Goal: Task Accomplishment & Management: Use online tool/utility

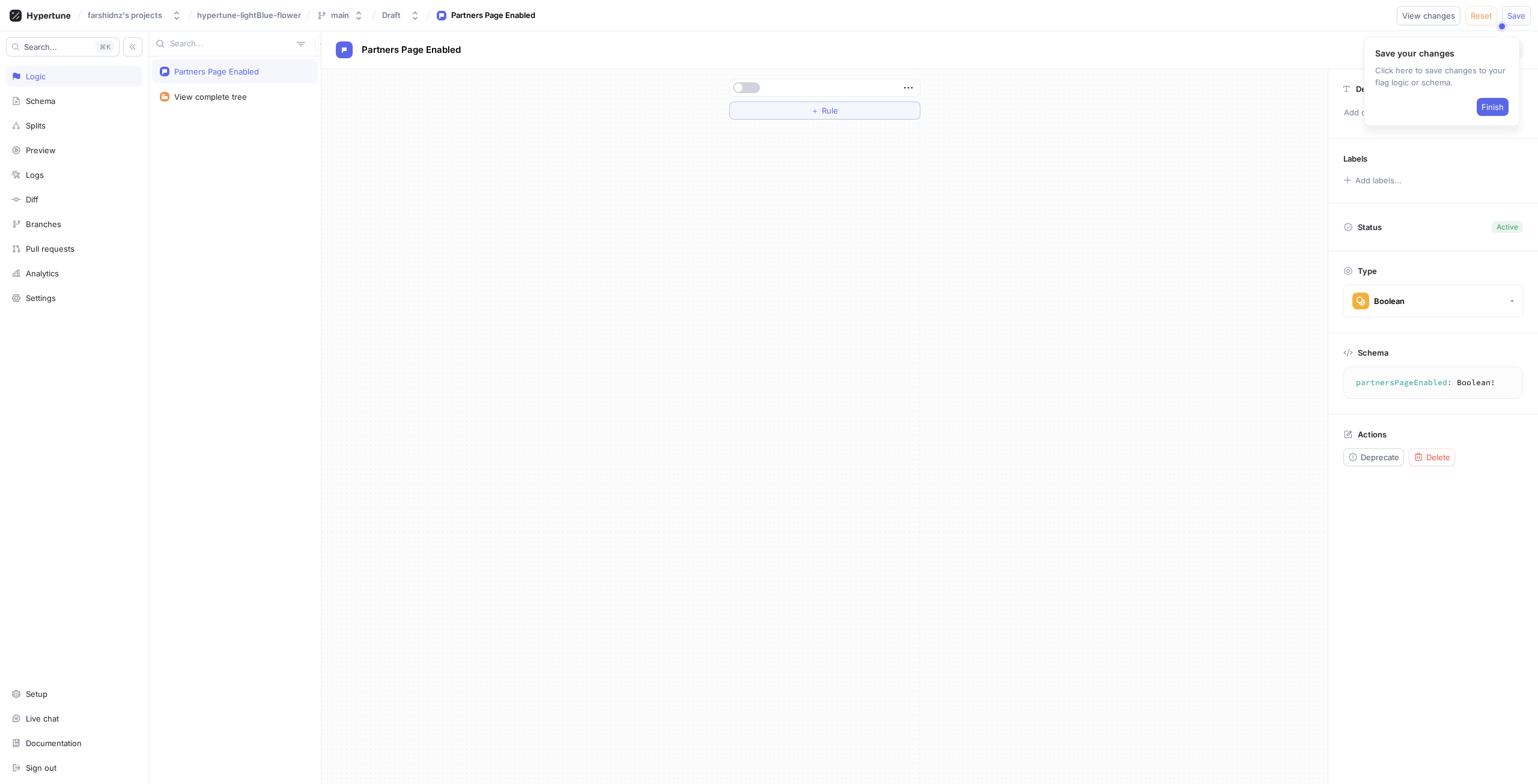
click at [755, 90] on button "button" at bounding box center [746, 88] width 27 height 11
click at [633, 177] on div "＋ Rule" at bounding box center [825, 426] width 1007 height 715
click at [1506, 102] on button "Finish" at bounding box center [1492, 107] width 32 height 18
click at [1529, 21] on button "Save" at bounding box center [1517, 15] width 29 height 19
click at [394, 53] on span "Partners Page Enabled" at bounding box center [411, 49] width 99 height 9
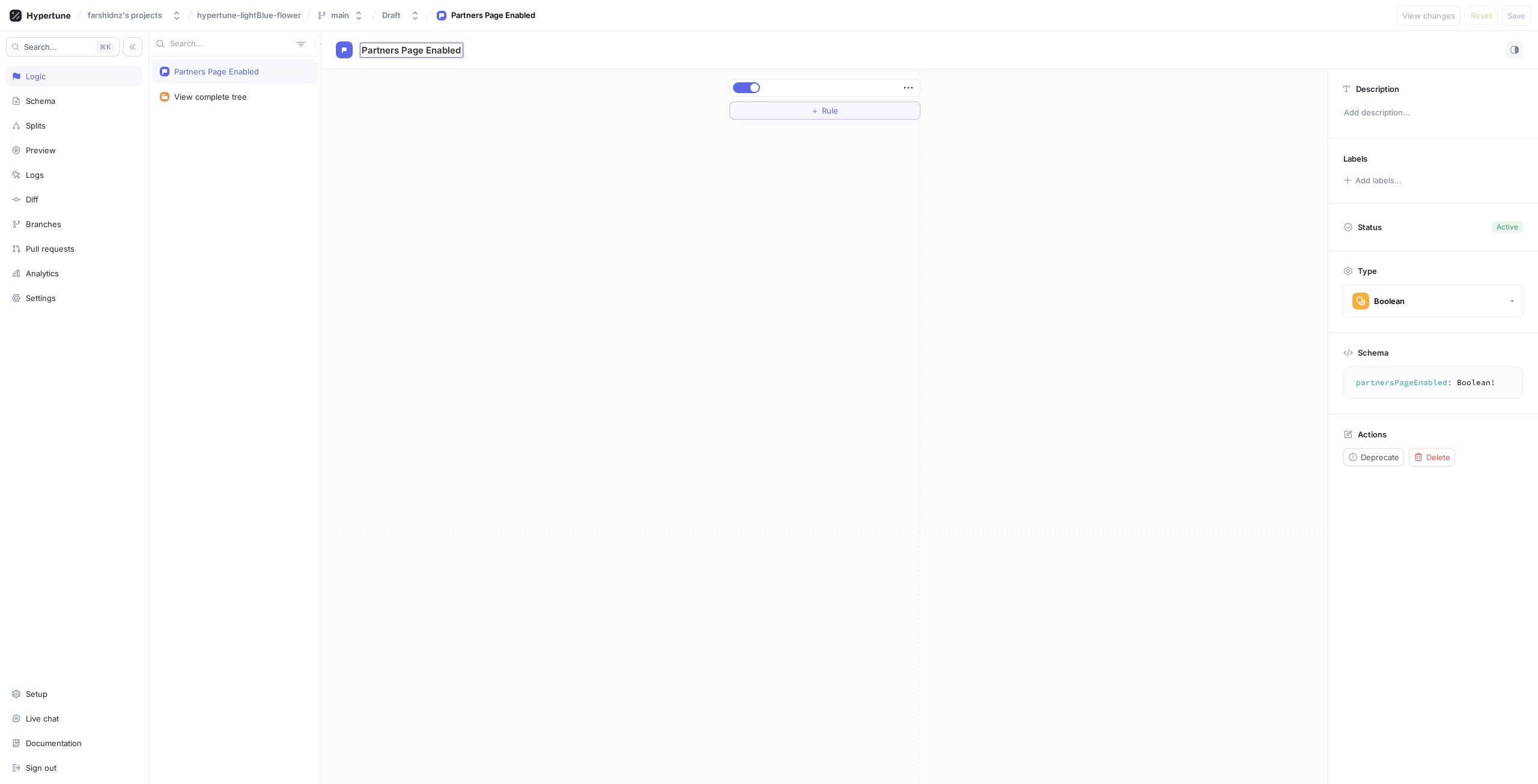
click at [510, 91] on div "＋ Rule" at bounding box center [825, 99] width 1007 height 60
click at [909, 87] on icon "button" at bounding box center [908, 88] width 9 height 2
click at [601, 188] on div "＋ Rule" at bounding box center [825, 426] width 1007 height 715
click at [258, 101] on div "View complete tree" at bounding box center [235, 96] width 151 height 9
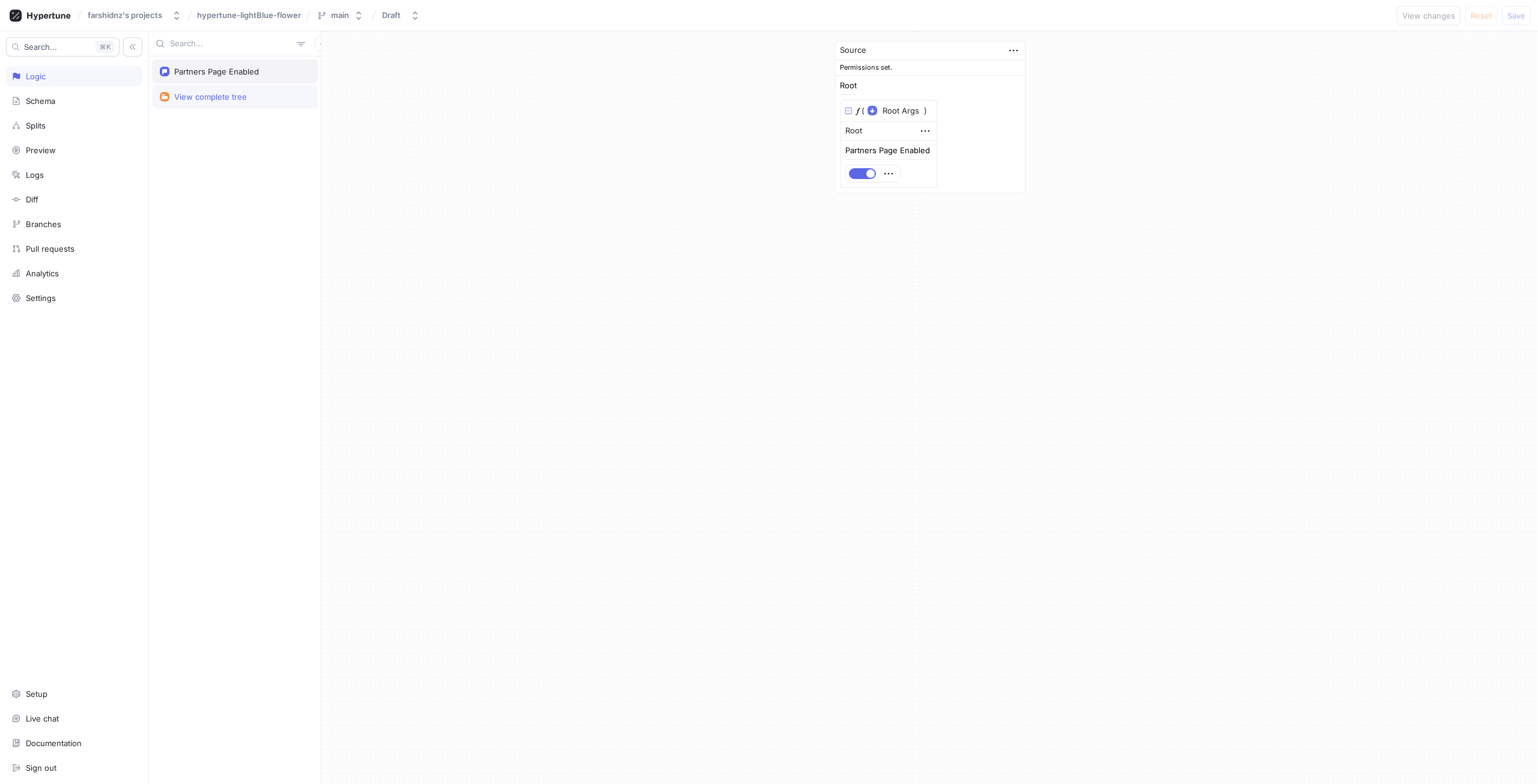
click at [262, 69] on div "Partners Page Enabled" at bounding box center [235, 71] width 151 height 9
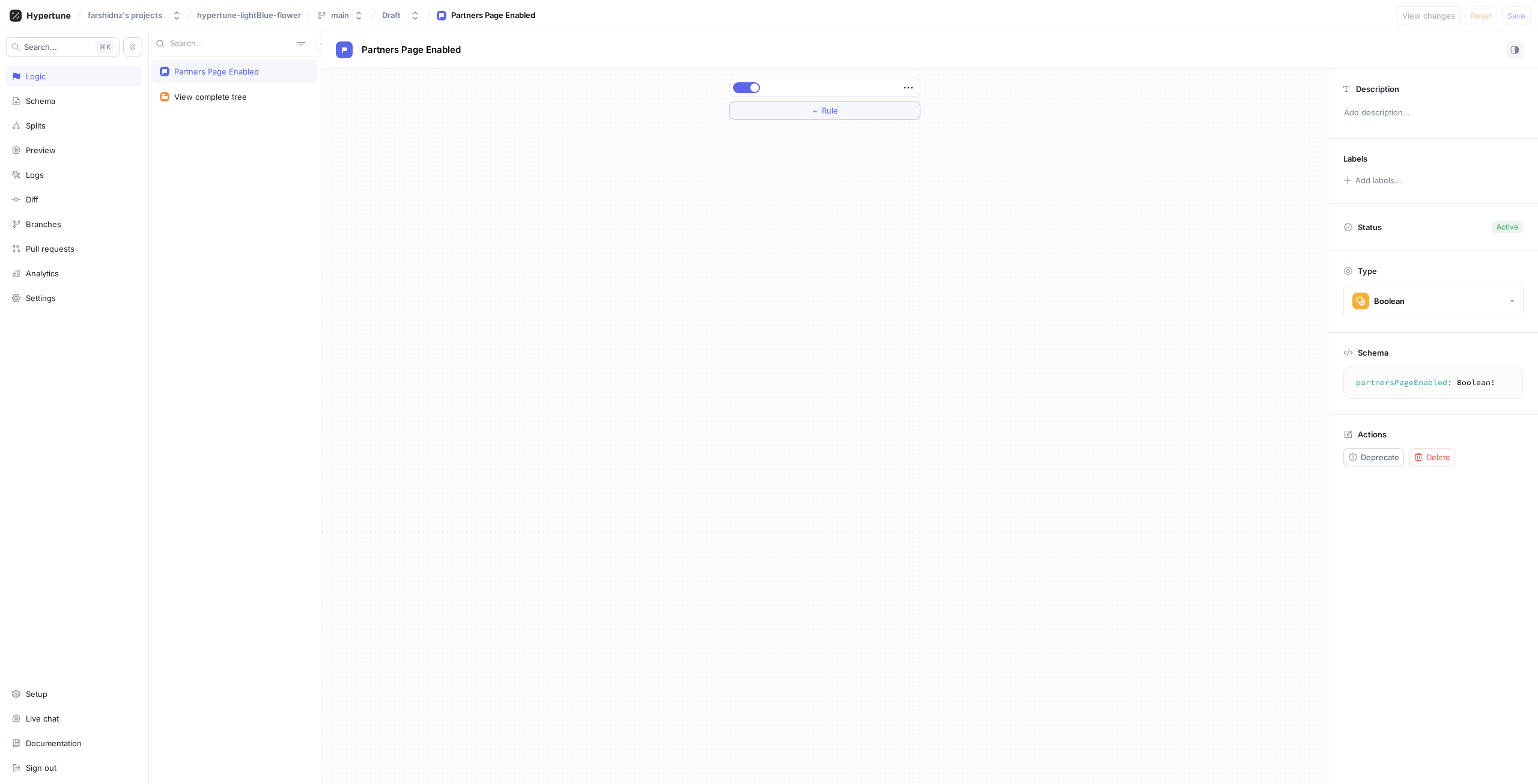
click at [268, 77] on div "Partners Page Enabled" at bounding box center [235, 71] width 166 height 24
click at [915, 89] on icon "button" at bounding box center [908, 87] width 13 height 13
click at [720, 153] on div "＋ Rule" at bounding box center [825, 426] width 1007 height 715
click at [1471, 306] on button "Boolean" at bounding box center [1433, 301] width 180 height 33
click at [1225, 360] on div "＋ Rule" at bounding box center [825, 426] width 1007 height 715
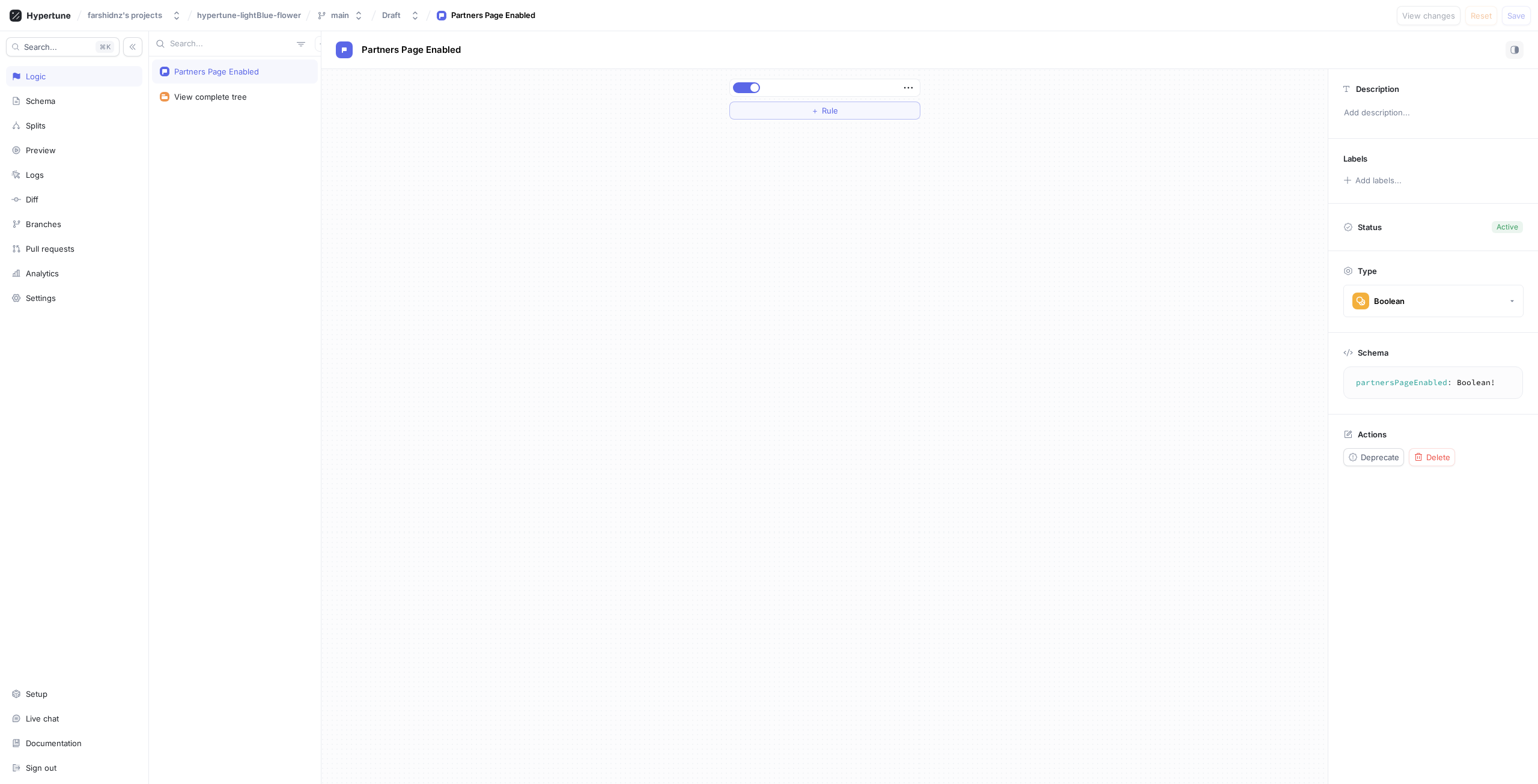
click at [688, 190] on div "＋ Rule" at bounding box center [825, 426] width 1007 height 715
click at [401, 16] on div "Draft" at bounding box center [392, 15] width 19 height 10
click at [475, 92] on p "Active ‧ 2025-09-07 at 17:42 ‧ Shokoohi Farshid" at bounding box center [453, 94] width 134 height 10
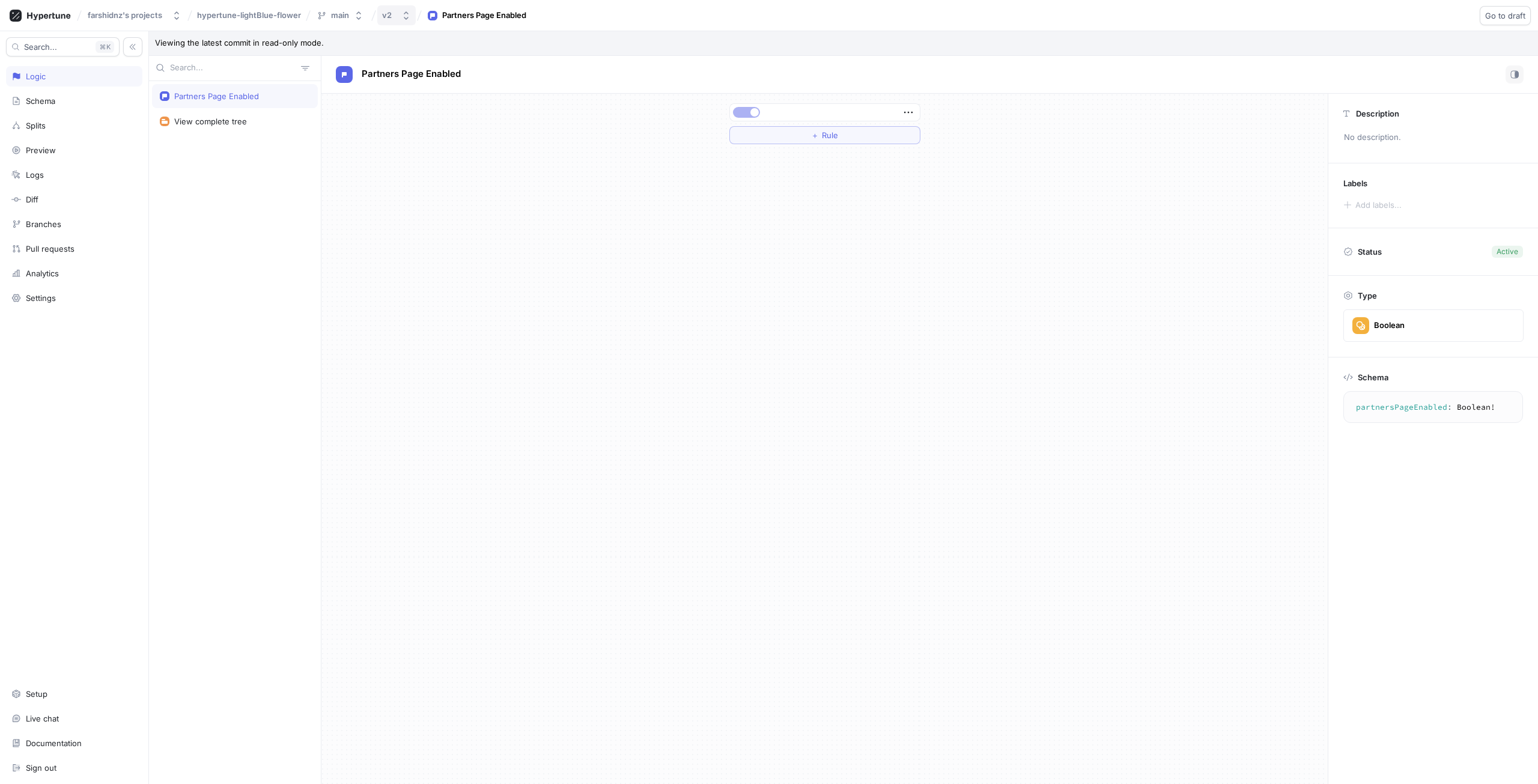
click at [407, 25] on button "v2" at bounding box center [396, 15] width 39 height 20
click at [430, 116] on span "v1" at bounding box center [439, 114] width 108 height 10
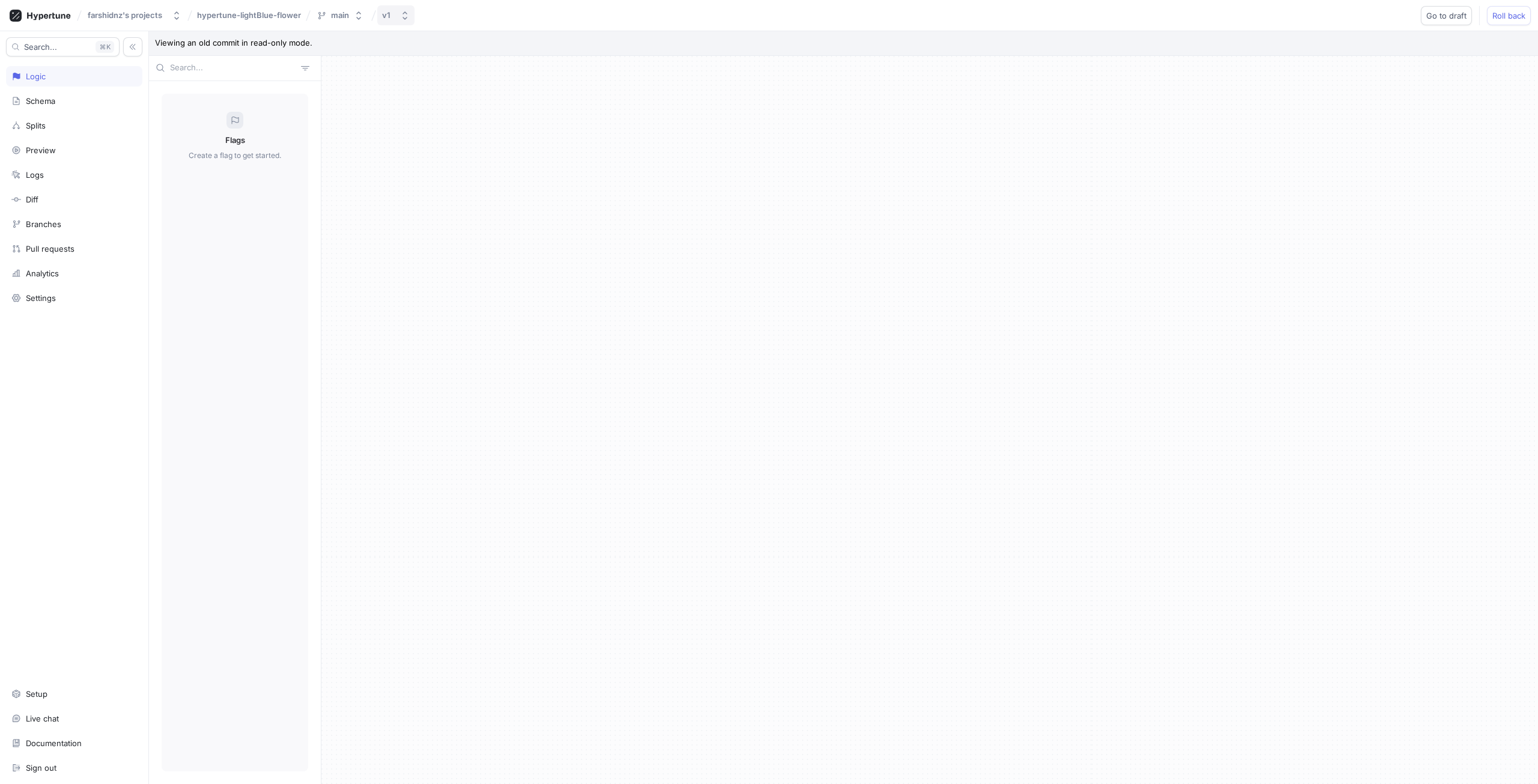
click at [387, 13] on div "v1" at bounding box center [386, 15] width 9 height 10
click at [445, 59] on div "Draft" at bounding box center [455, 62] width 139 height 10
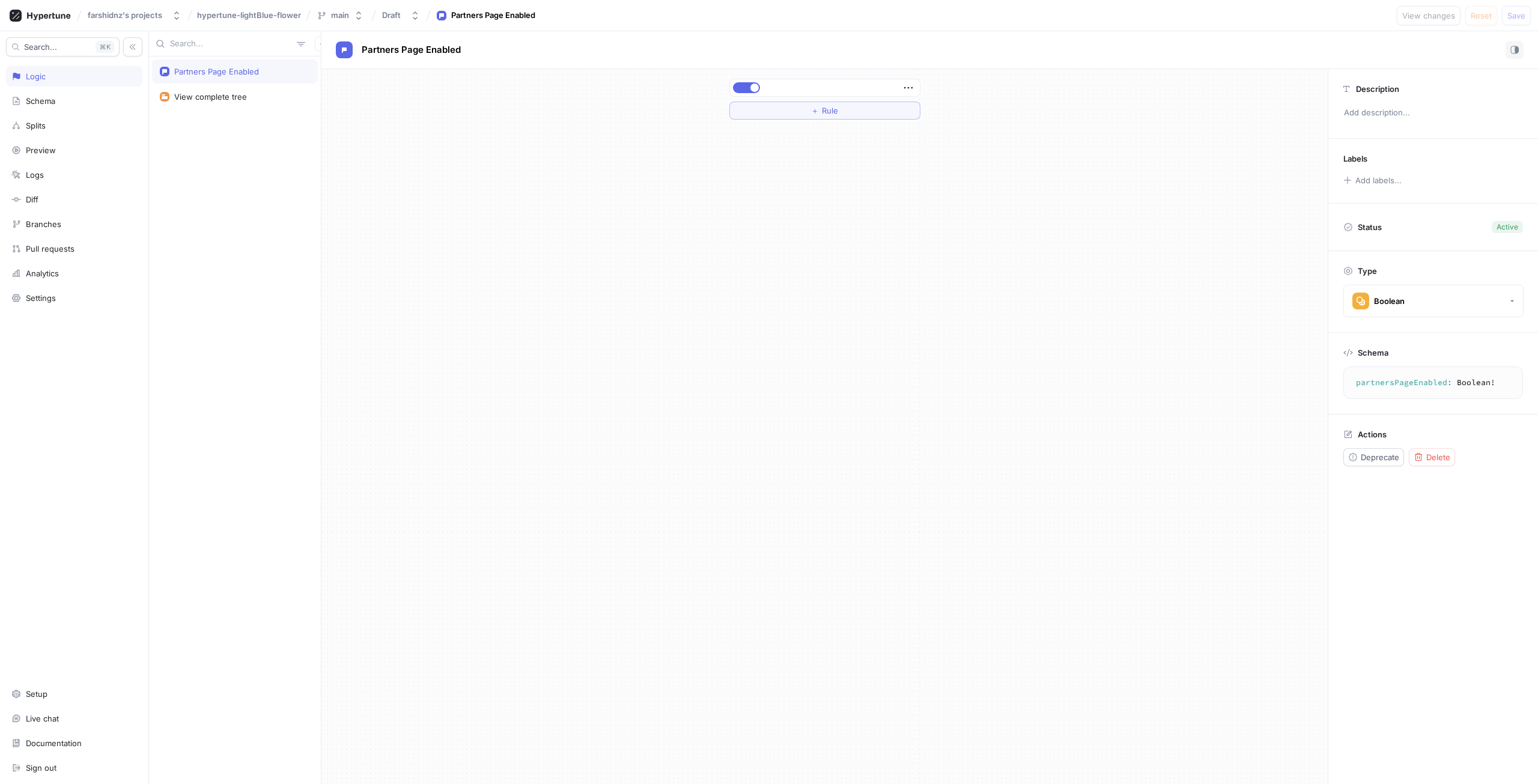
click at [63, 77] on div "Logic" at bounding box center [74, 76] width 126 height 9
click at [65, 75] on div "Logic" at bounding box center [74, 76] width 126 height 9
click at [209, 59] on div "Partners Page Enabled View complete tree" at bounding box center [235, 421] width 172 height 728
click at [216, 75] on div "Partners Page Enabled" at bounding box center [216, 71] width 84 height 9
click at [500, 11] on div "Partners Page Enabled" at bounding box center [493, 15] width 84 height 12
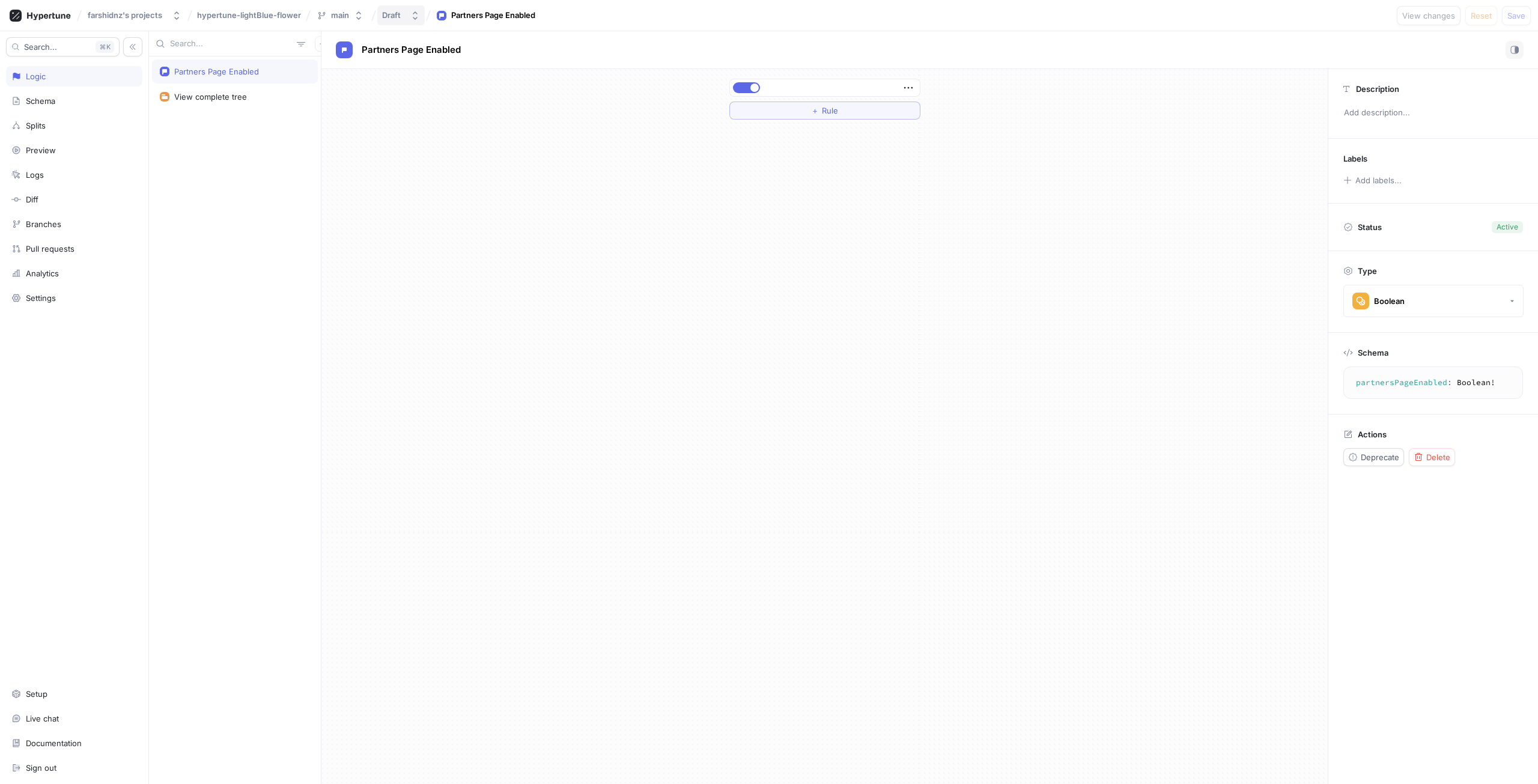
click at [406, 10] on button "Draft" at bounding box center [400, 15] width 47 height 20
click at [487, 93] on p "Active ‧ 2025-09-07 at 17:42 ‧ Shokoohi Farshid" at bounding box center [453, 94] width 134 height 10
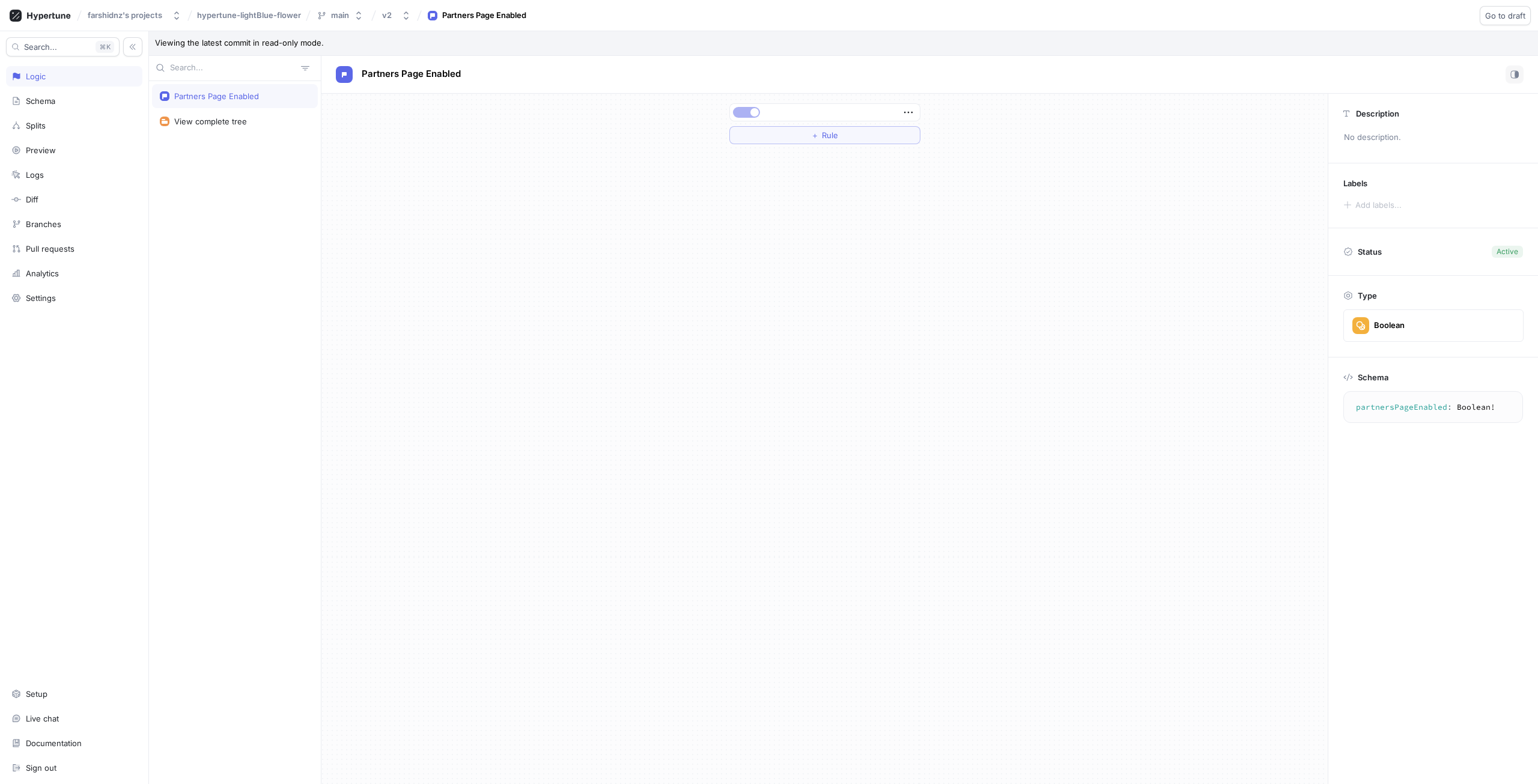
click at [765, 121] on div "＋ Rule" at bounding box center [825, 123] width 191 height 40
click at [783, 141] on button "＋ Rule" at bounding box center [825, 135] width 191 height 18
click at [833, 134] on span "Rule" at bounding box center [830, 135] width 16 height 7
click at [401, 25] on button "v2" at bounding box center [396, 15] width 39 height 20
click at [419, 113] on span "v1" at bounding box center [439, 114] width 108 height 10
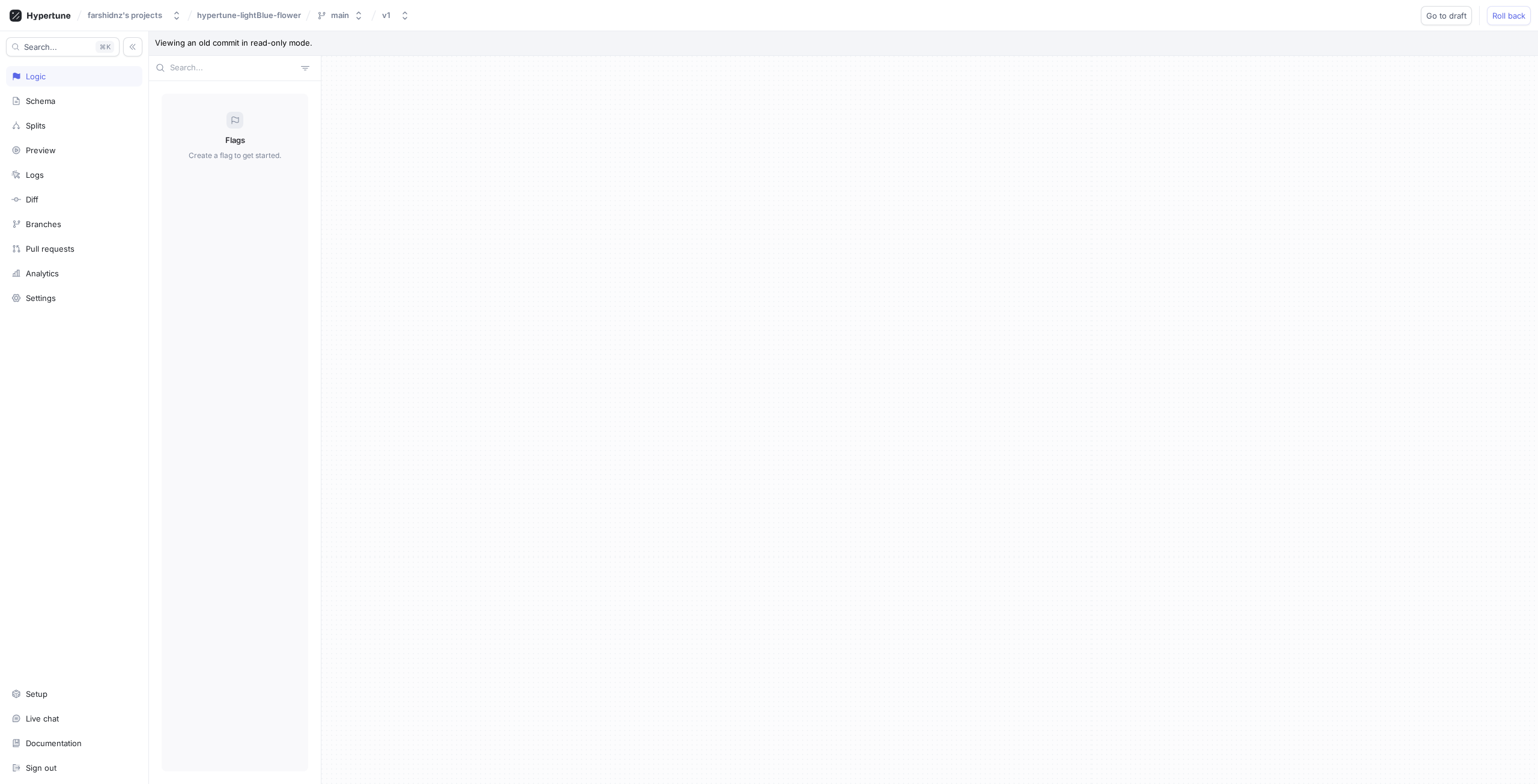
click at [221, 110] on div "Flags Create a flag to get started." at bounding box center [235, 433] width 146 height 678
click at [82, 78] on div "Logic" at bounding box center [74, 76] width 126 height 9
click at [263, 139] on div "Flags Create a flag to get started." at bounding box center [235, 433] width 146 height 678
click at [246, 16] on span "hypertune-lightBlue-flower" at bounding box center [249, 15] width 104 height 9
drag, startPoint x: 408, startPoint y: 45, endPoint x: 337, endPoint y: 25, distance: 73.8
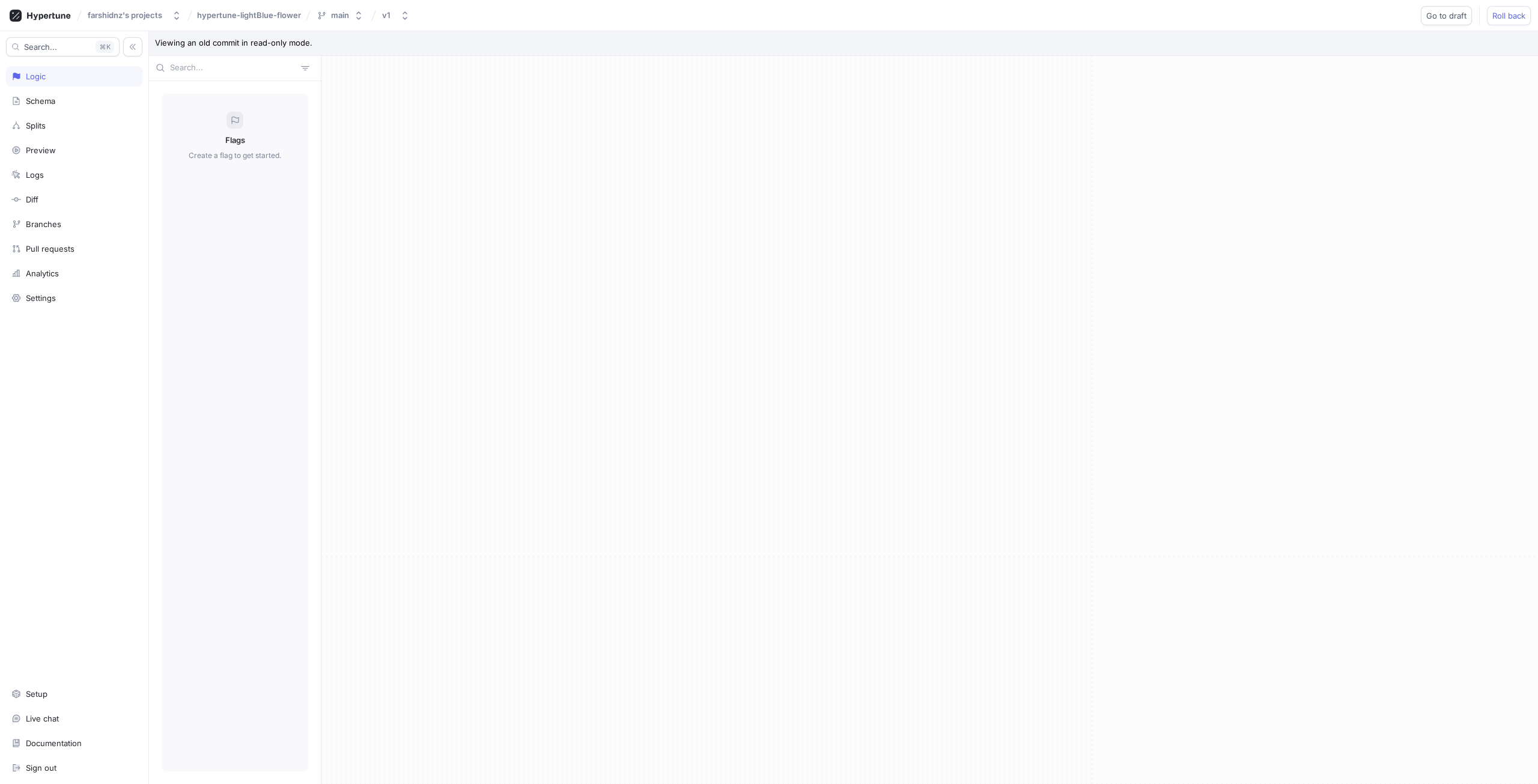
click at [404, 45] on p "Viewing an old commit in read-only mode." at bounding box center [843, 43] width 1389 height 25
click at [343, 15] on div "main" at bounding box center [340, 15] width 18 height 10
drag, startPoint x: 443, startPoint y: 63, endPoint x: 452, endPoint y: 67, distance: 9.8
click at [453, 66] on div "Branches main Default ‧ 2025-09-07 at 14:37" at bounding box center [386, 71] width 162 height 94
click at [443, 64] on icon at bounding box center [447, 62] width 7 height 7
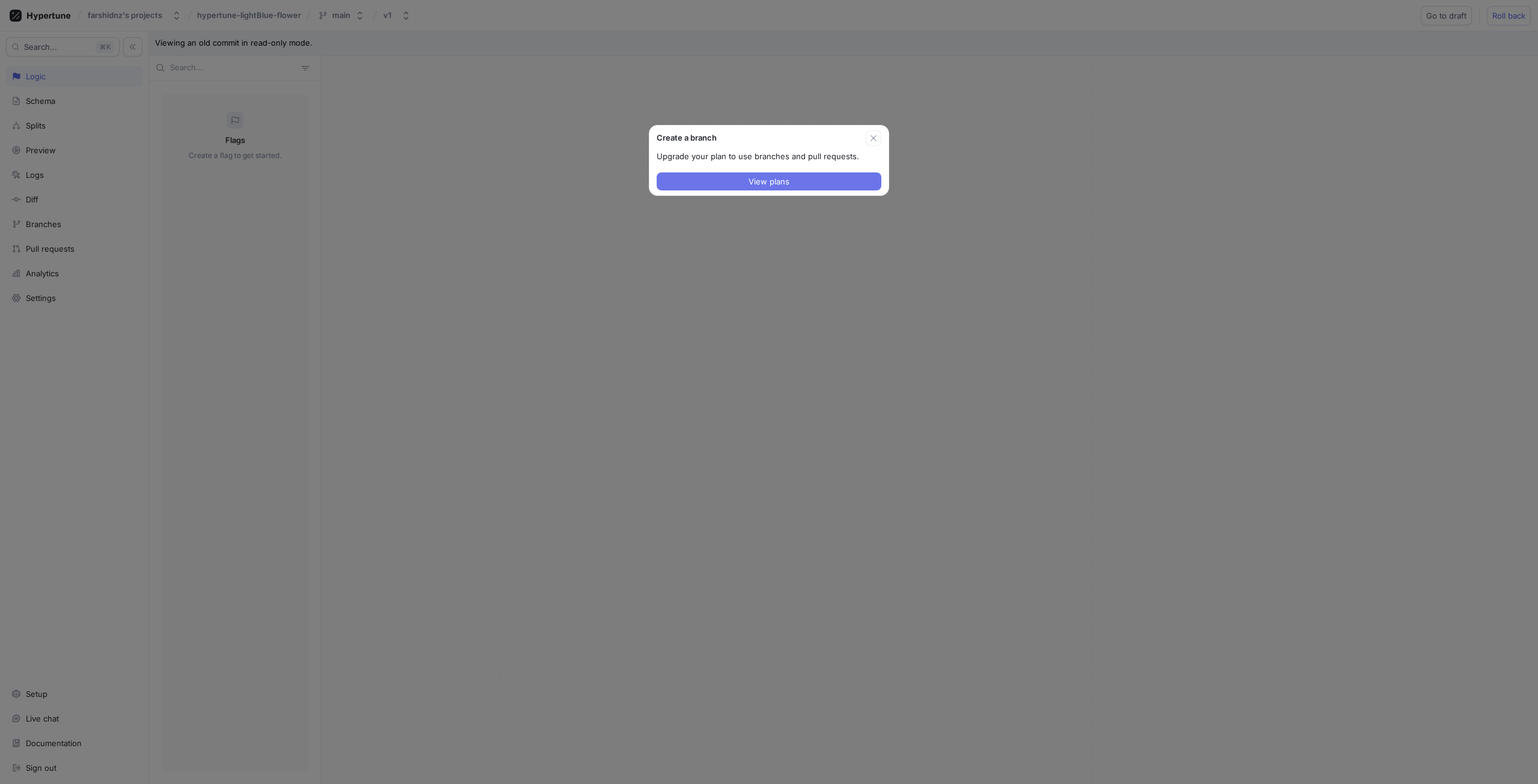
click at [757, 184] on span "View plans" at bounding box center [769, 182] width 40 height 7
click at [870, 140] on icon "button" at bounding box center [874, 138] width 9 height 9
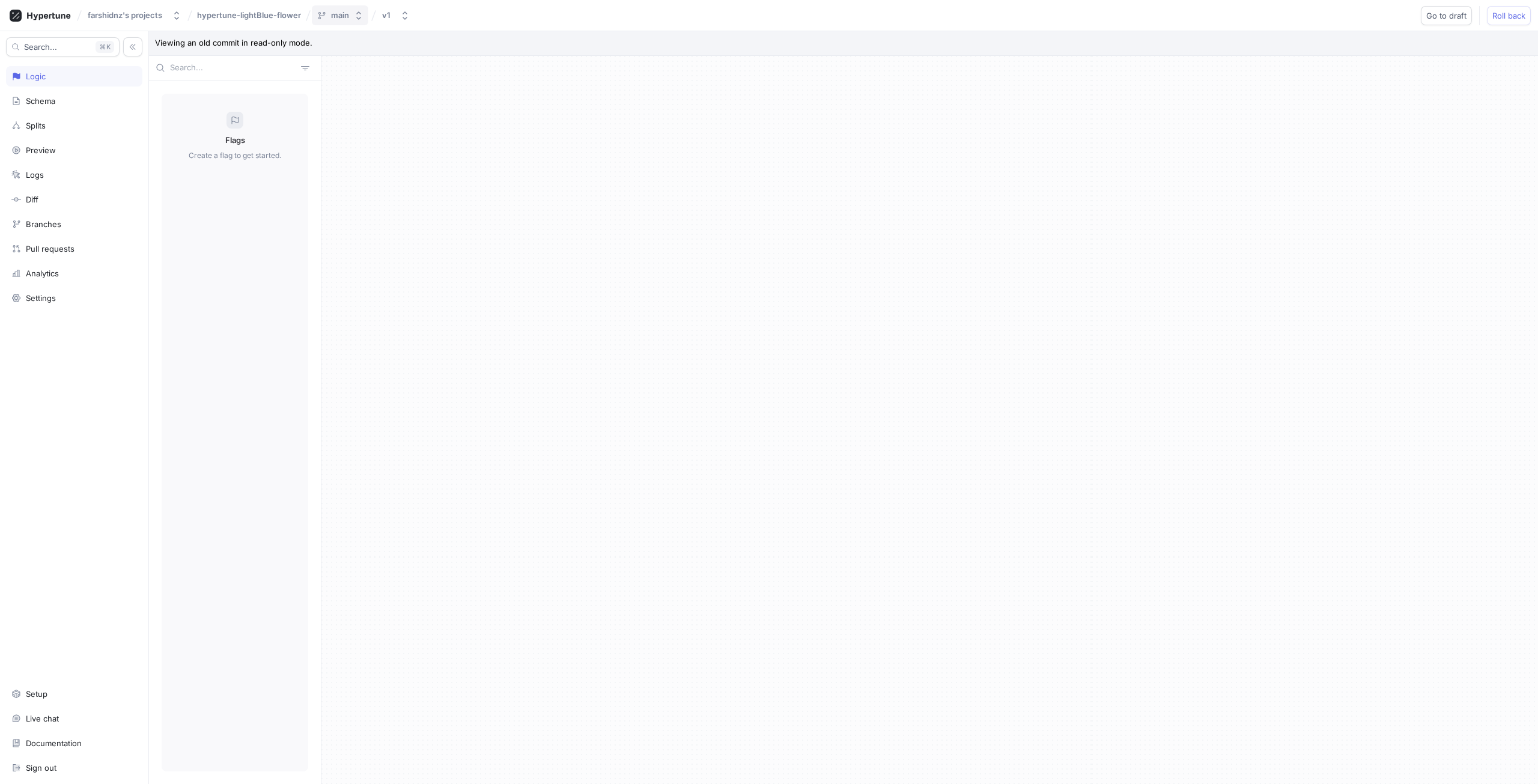
click at [363, 15] on icon "button" at bounding box center [358, 15] width 9 height 9
click at [1442, 4] on div "farshidnz's projects hypertune-lightBlue-flower main v1 Go to draft Roll back" at bounding box center [769, 15] width 1538 height 31
click at [1441, 15] on span "Go to draft" at bounding box center [1447, 15] width 40 height 7
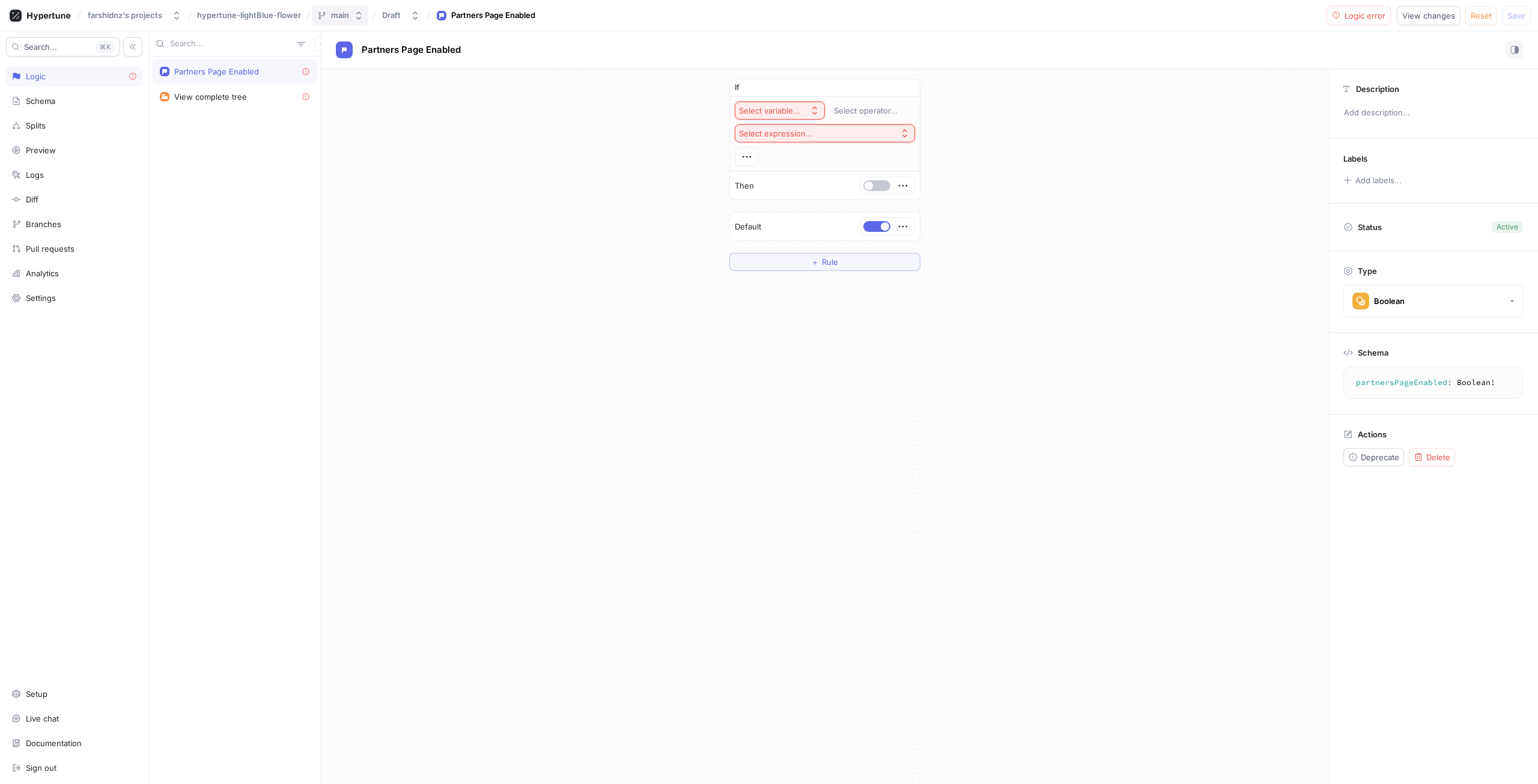
click at [367, 15] on button "main" at bounding box center [340, 15] width 57 height 20
click at [425, 61] on div "Branches" at bounding box center [386, 61] width 141 height 9
click at [443, 61] on icon at bounding box center [447, 62] width 7 height 7
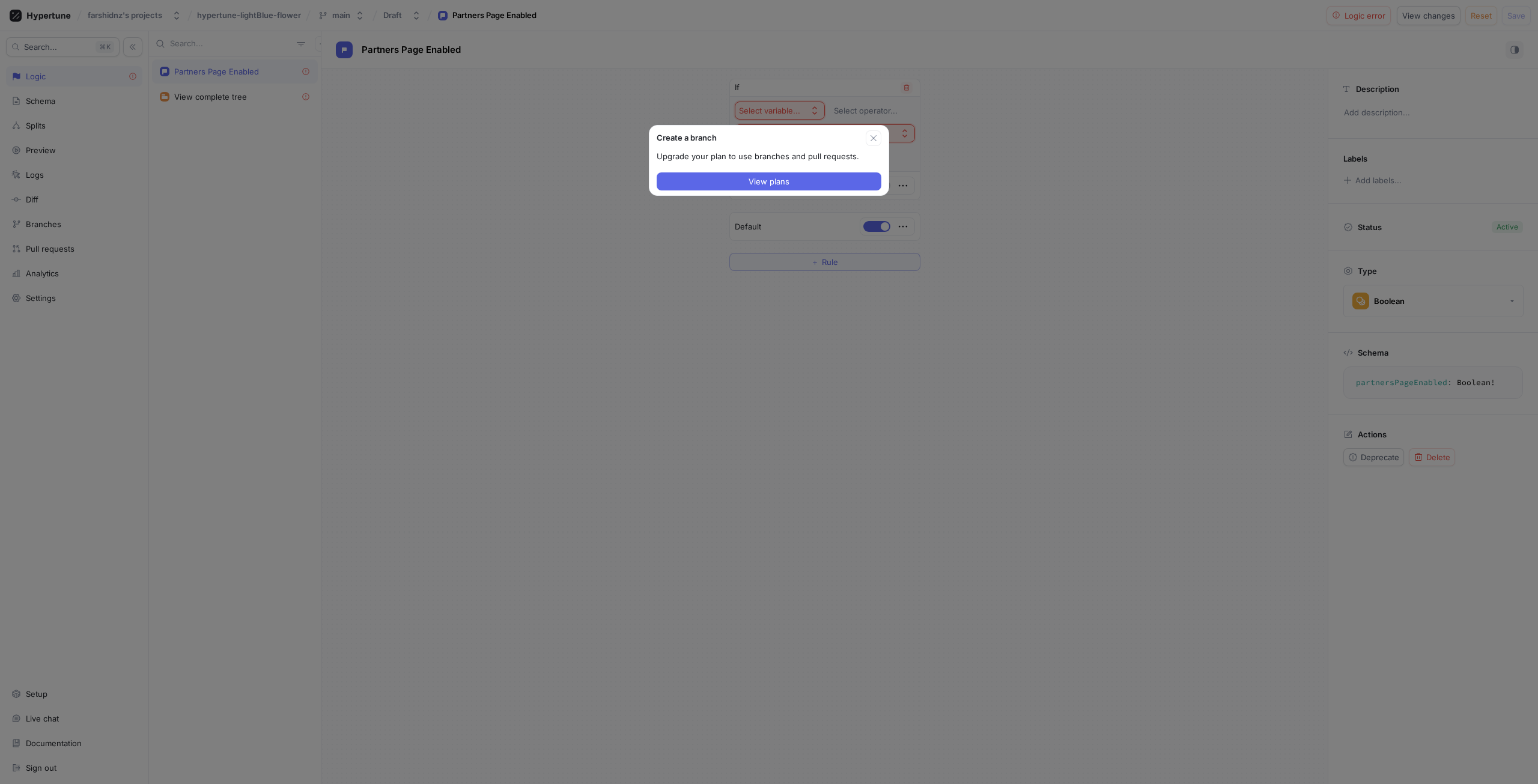
click at [879, 139] on button "button" at bounding box center [874, 139] width 15 height 15
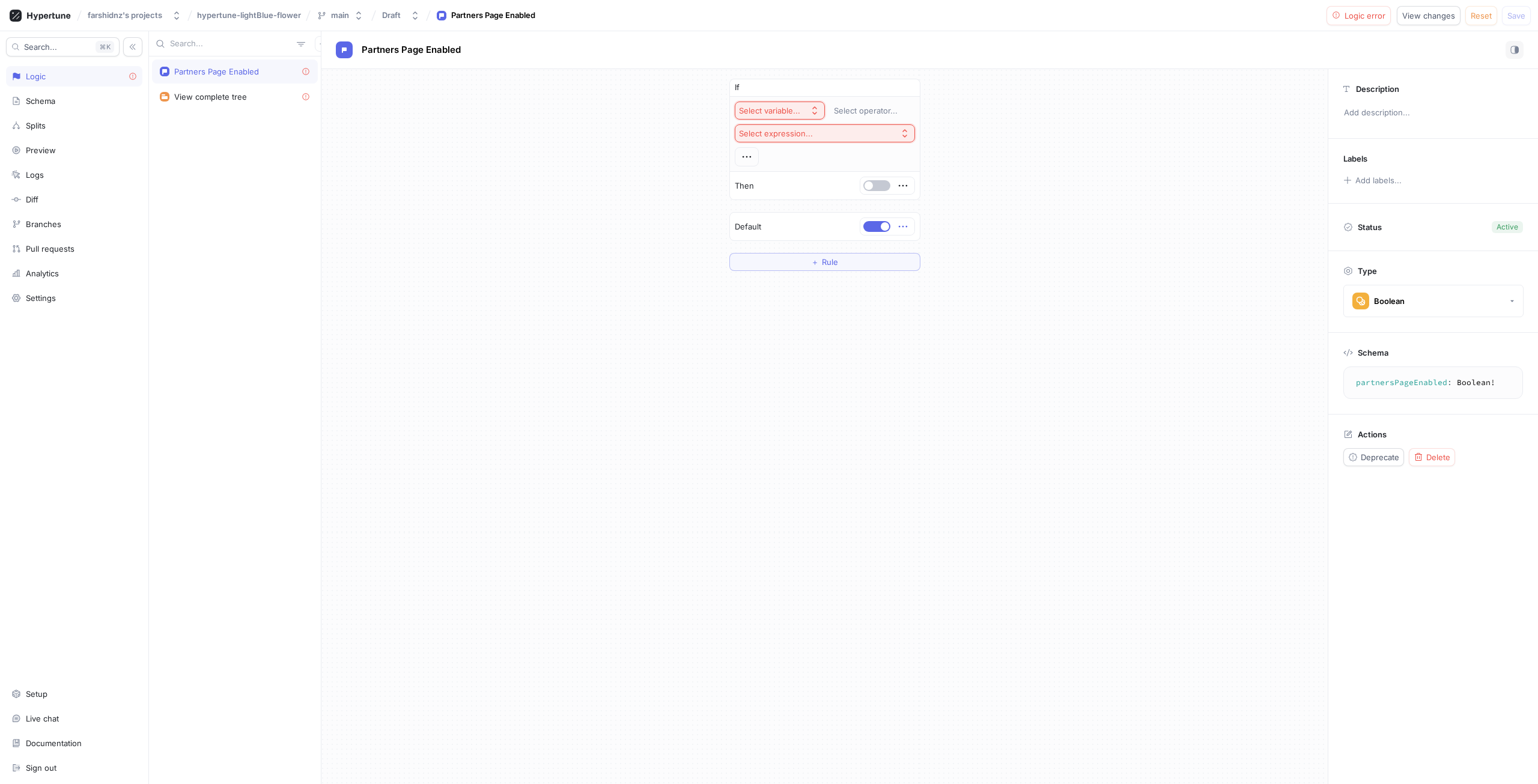
click at [904, 228] on icon "button" at bounding box center [903, 226] width 13 height 13
click at [904, 229] on icon "button" at bounding box center [903, 226] width 13 height 13
